Goal: Transaction & Acquisition: Purchase product/service

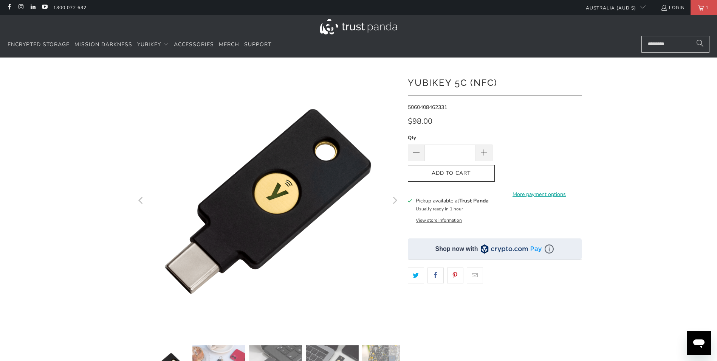
click at [484, 158] on span at bounding box center [484, 152] width 17 height 17
type input "*"
click at [469, 178] on button "Add to Cart" at bounding box center [451, 173] width 87 height 17
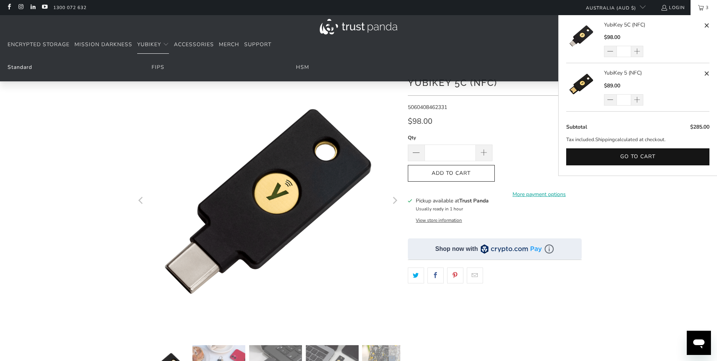
click at [29, 66] on link "Standard" at bounding box center [20, 67] width 25 height 7
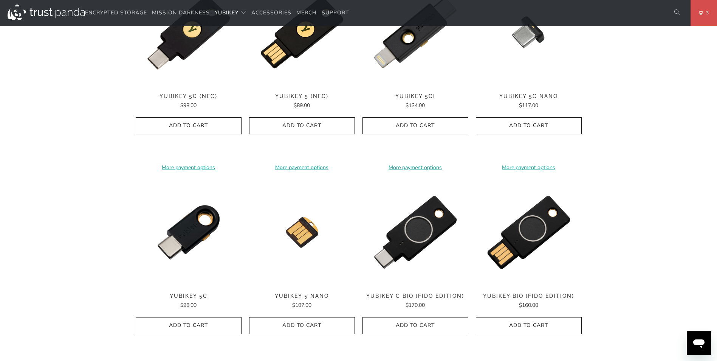
scroll to position [454, 0]
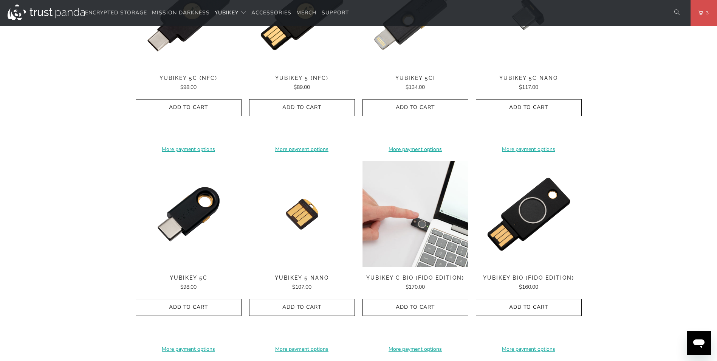
click at [430, 215] on img at bounding box center [416, 214] width 106 height 106
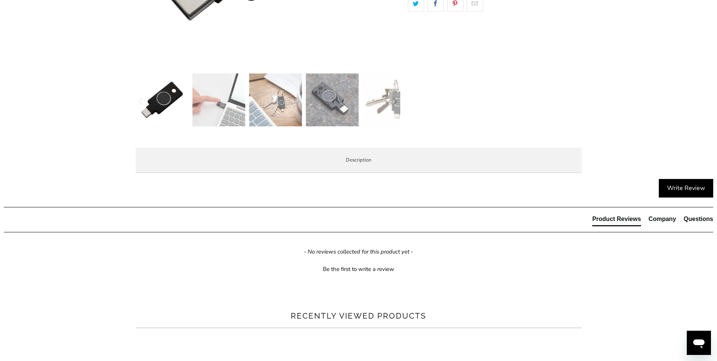
scroll to position [303, 0]
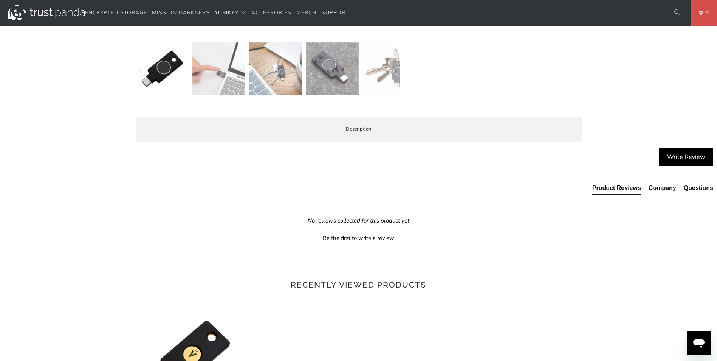
click at [0, 0] on li "Specifications" at bounding box center [0, 0] width 0 height 0
click at [0, 0] on li "Overview" at bounding box center [0, 0] width 0 height 0
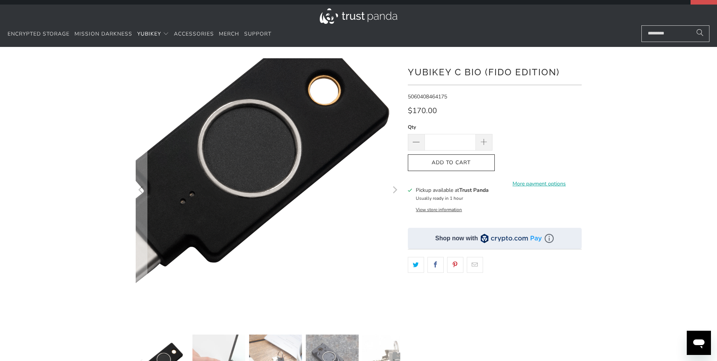
scroll to position [0, 0]
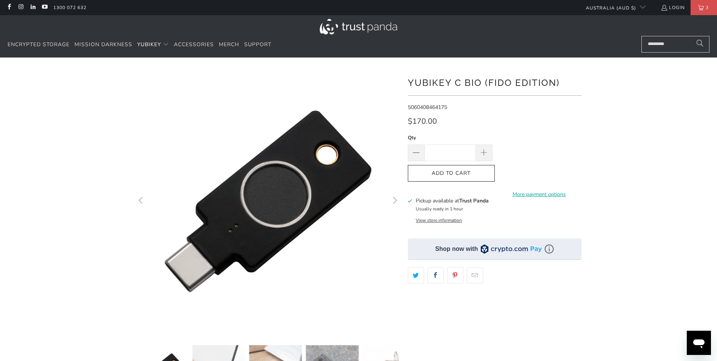
click at [451, 171] on icon "button" at bounding box center [452, 173] width 12 height 12
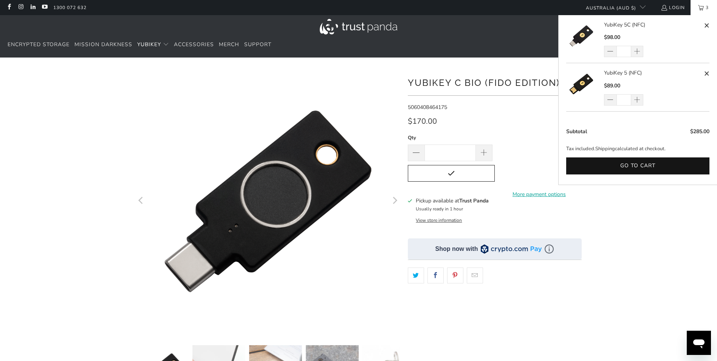
click at [695, 9] on link "3" at bounding box center [704, 7] width 26 height 15
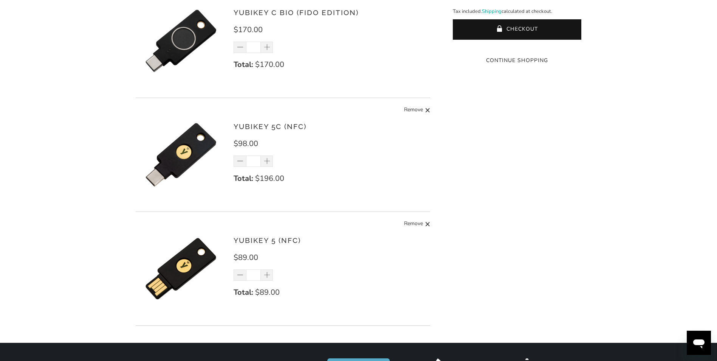
click at [424, 222] on link "Remove" at bounding box center [417, 223] width 26 height 9
type input "*"
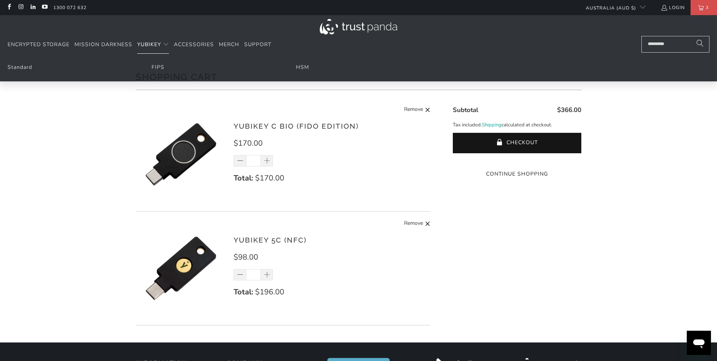
click at [155, 46] on span "YubiKey" at bounding box center [149, 44] width 24 height 7
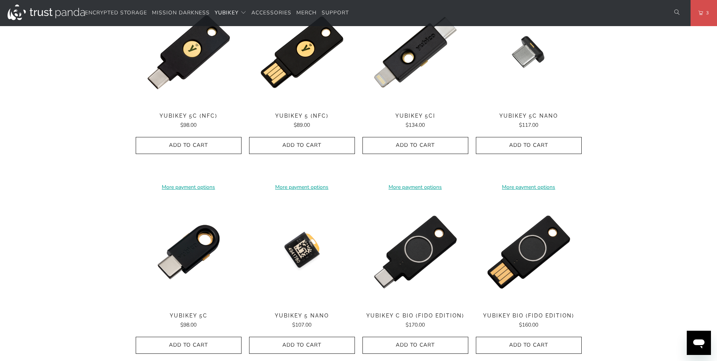
scroll to position [378, 0]
